Goal: Complete application form: Complete application form

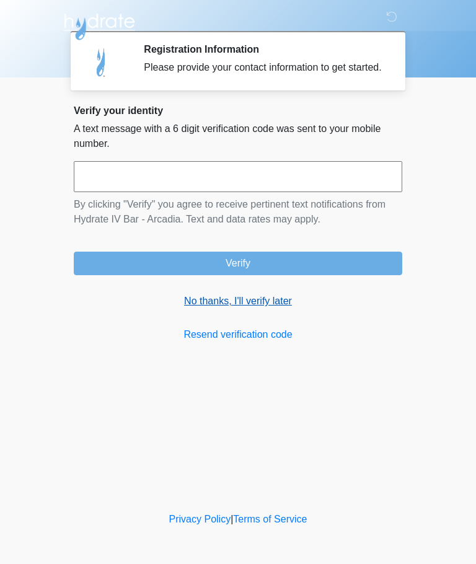
click at [257, 308] on link "No thanks, I'll verify later" at bounding box center [238, 301] width 328 height 15
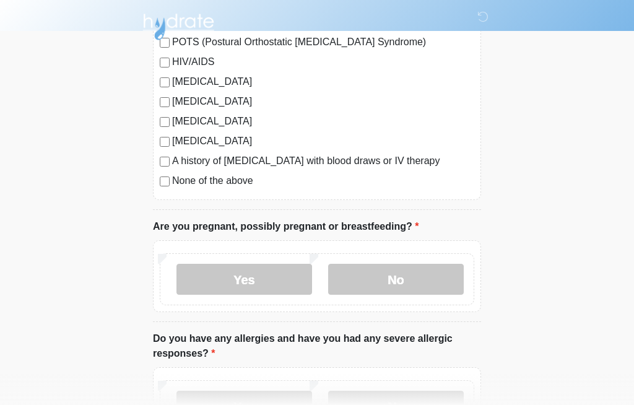
scroll to position [350, 0]
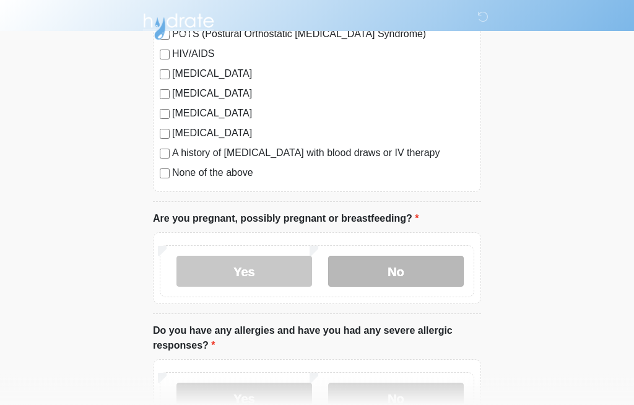
click at [435, 273] on label "No" at bounding box center [396, 271] width 136 height 31
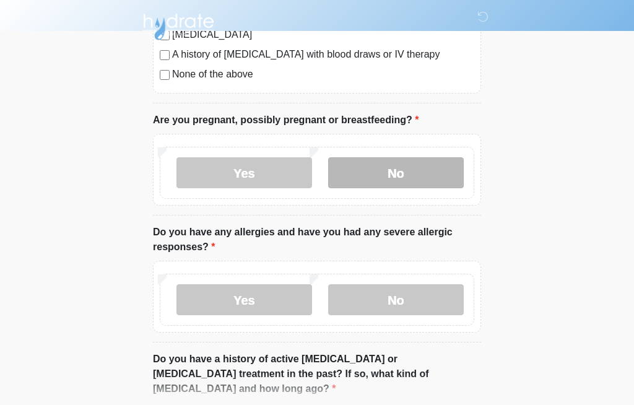
scroll to position [469, 0]
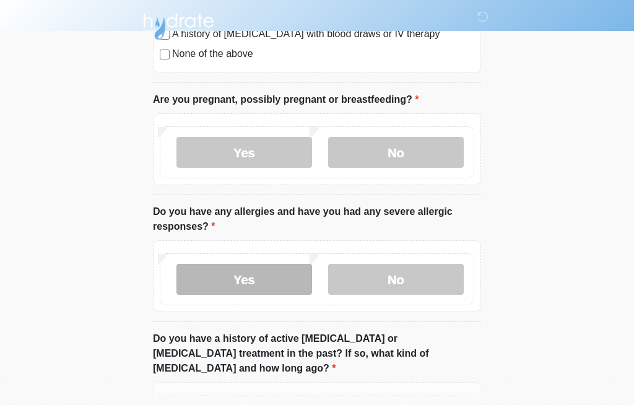
click at [231, 279] on label "Yes" at bounding box center [245, 279] width 136 height 31
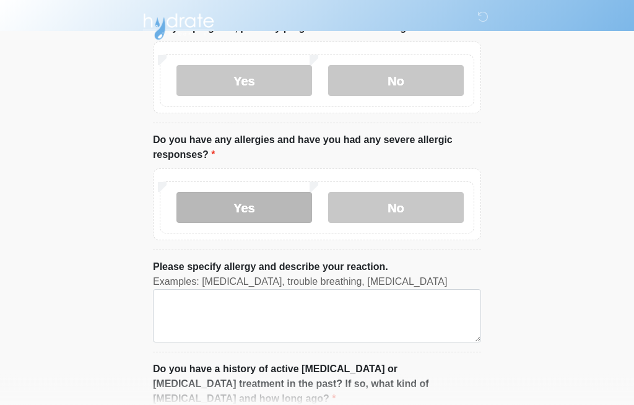
scroll to position [541, 0]
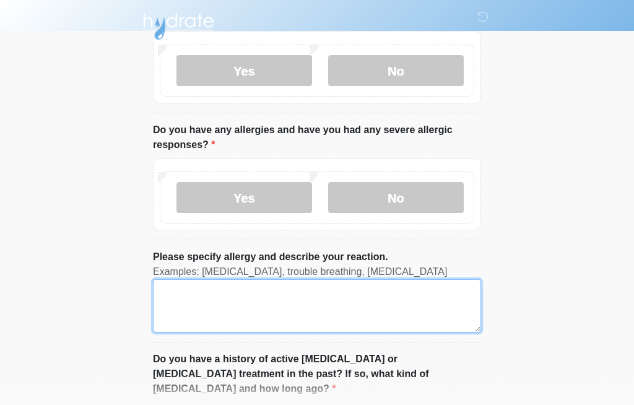
click at [174, 285] on textarea "Please specify allergy and describe your reaction." at bounding box center [317, 306] width 328 height 53
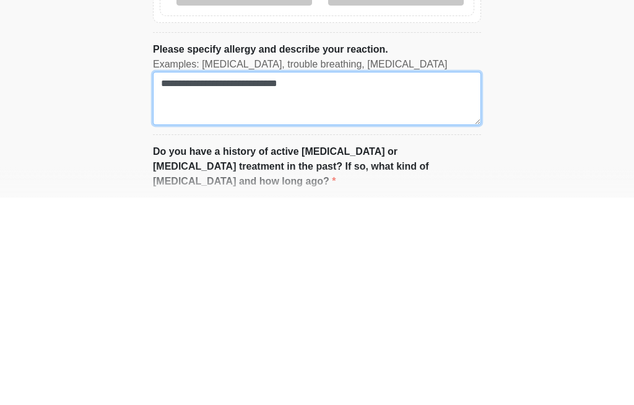
click at [243, 280] on textarea "**********" at bounding box center [317, 306] width 328 height 53
click at [420, 280] on textarea "**********" at bounding box center [317, 306] width 328 height 53
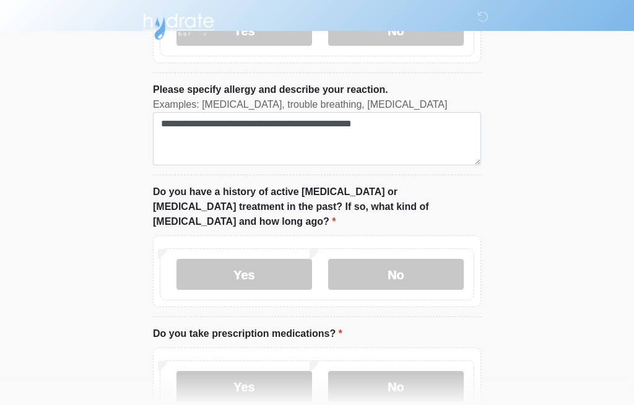
scroll to position [718, 0]
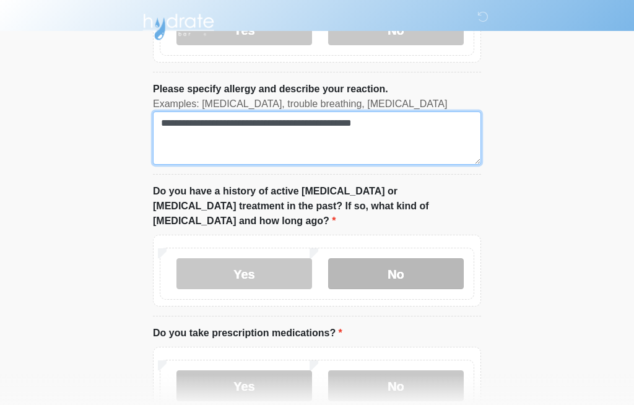
type textarea "**********"
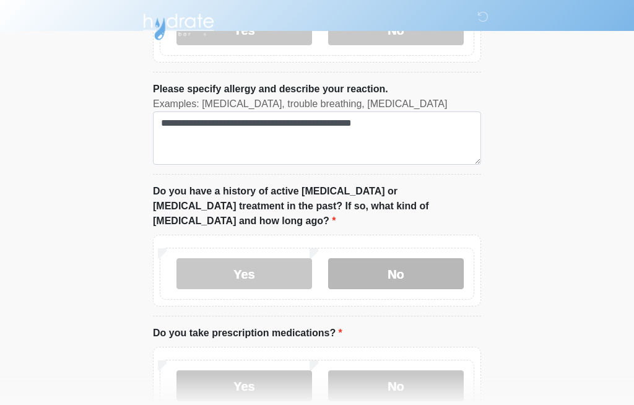
click at [422, 258] on label "No" at bounding box center [396, 273] width 136 height 31
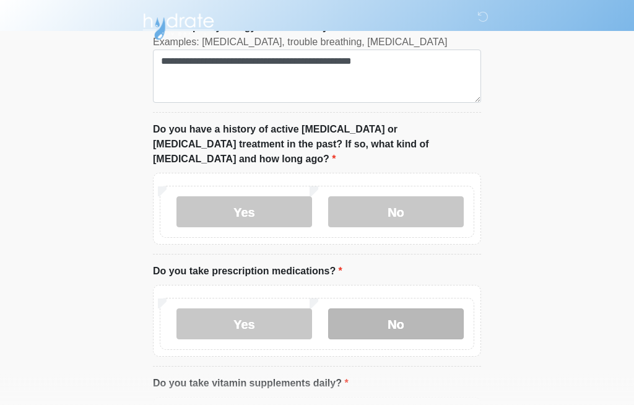
click at [420, 309] on label "No" at bounding box center [396, 324] width 136 height 31
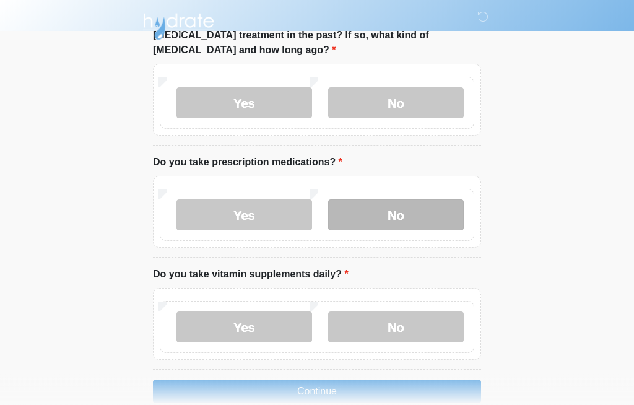
scroll to position [896, 0]
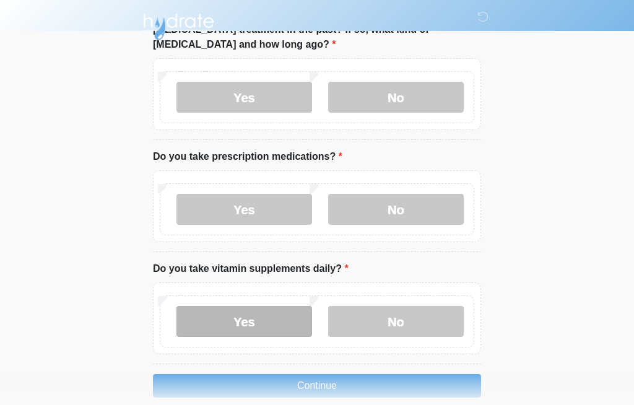
click at [243, 306] on label "Yes" at bounding box center [245, 321] width 136 height 31
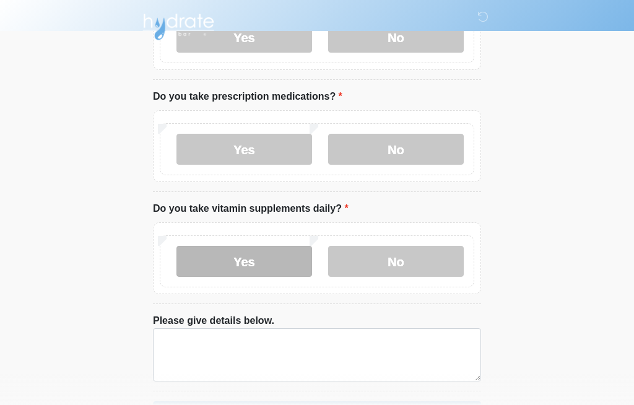
scroll to position [960, 0]
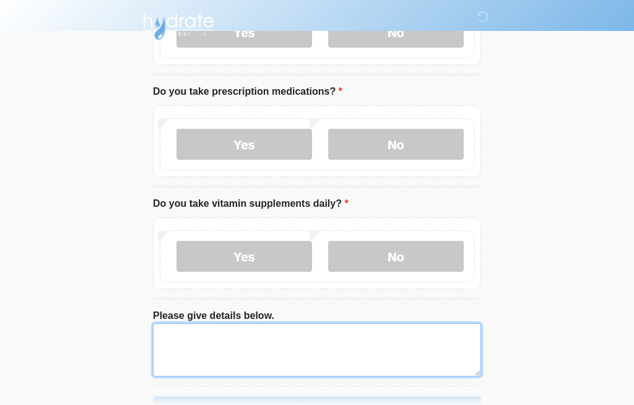
click at [180, 324] on textarea "Please give details below." at bounding box center [317, 350] width 328 height 53
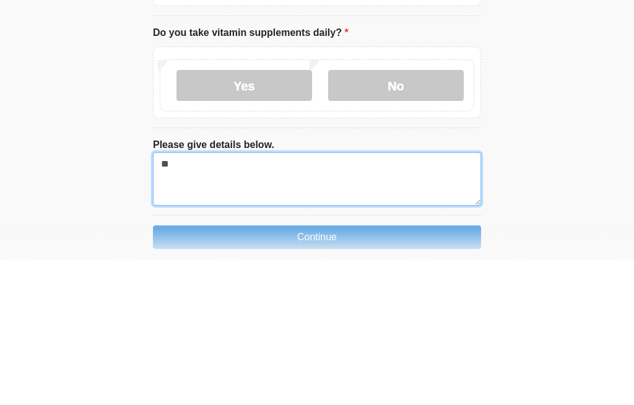
type textarea "*"
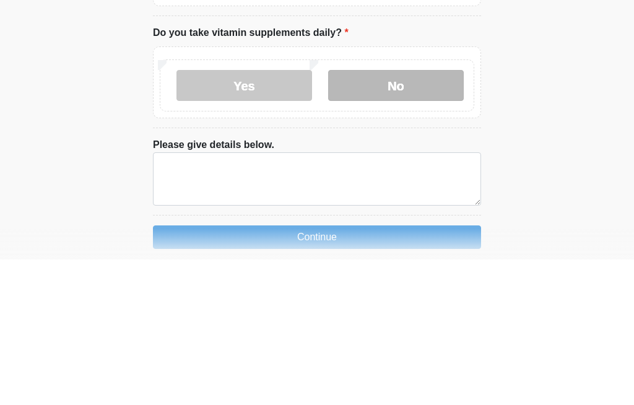
click at [425, 216] on label "No" at bounding box center [396, 231] width 136 height 31
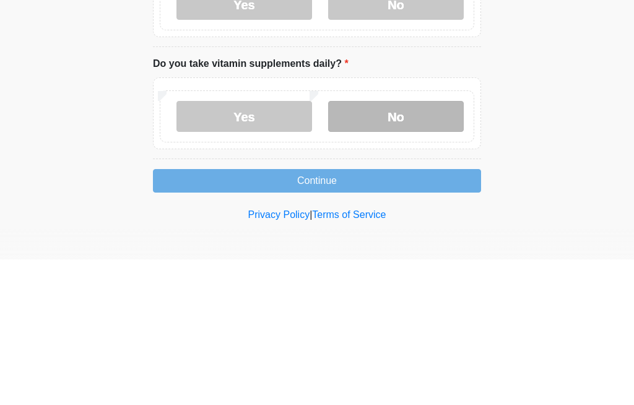
scroll to position [896, 0]
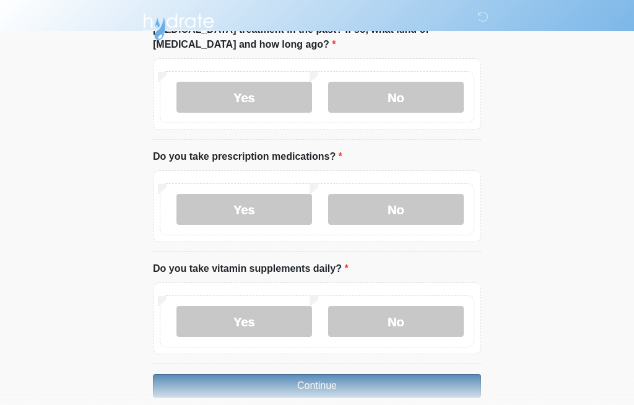
click at [328, 374] on button "Continue" at bounding box center [317, 386] width 328 height 24
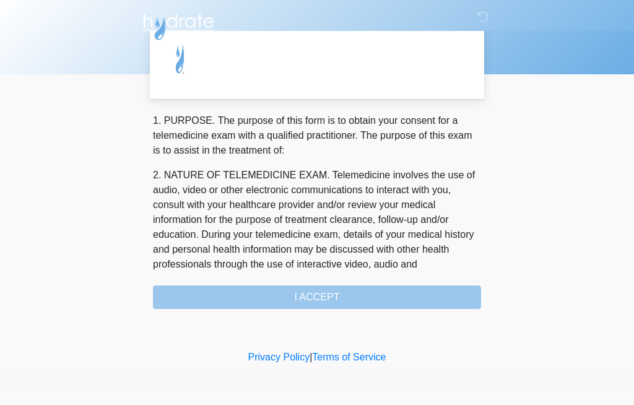
scroll to position [0, 0]
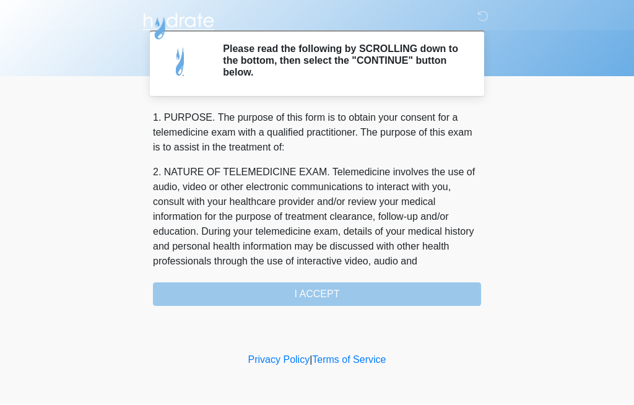
click at [354, 290] on div "1. PURPOSE. The purpose of this form is to obtain your consent for a telemedici…" at bounding box center [317, 209] width 328 height 196
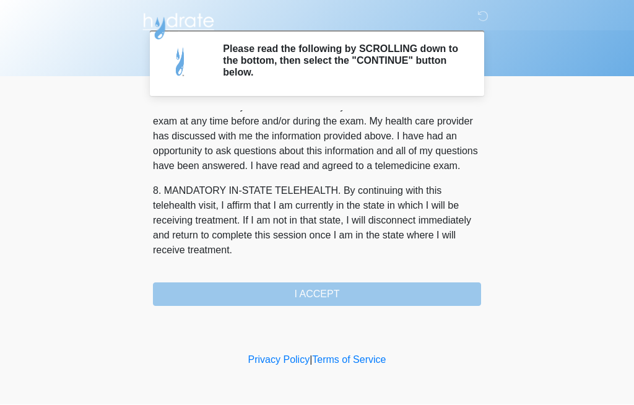
scroll to position [561, 0]
click at [342, 296] on button "I ACCEPT" at bounding box center [317, 295] width 328 height 24
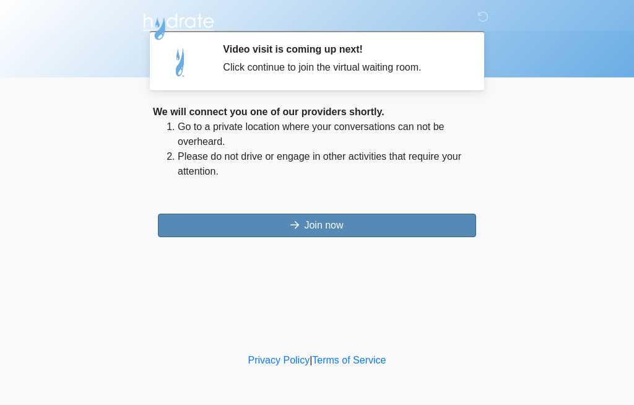
click at [344, 225] on button "Join now" at bounding box center [317, 226] width 318 height 24
